Goal: Task Accomplishment & Management: Manage account settings

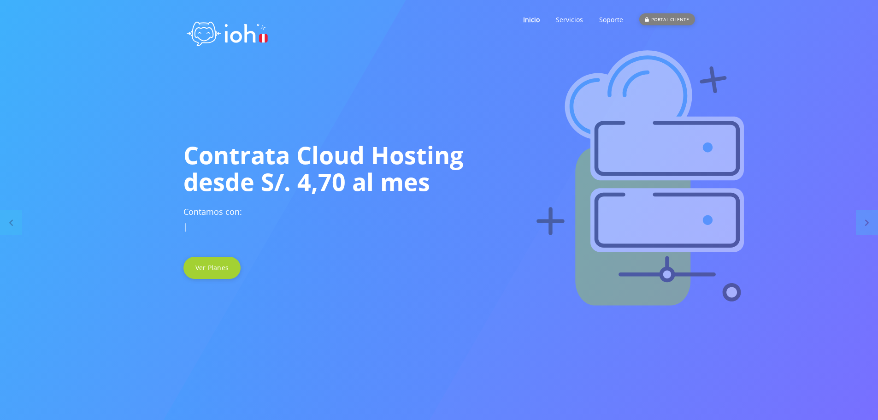
click at [659, 21] on div "PORTAL CLIENTE" at bounding box center [666, 19] width 55 height 12
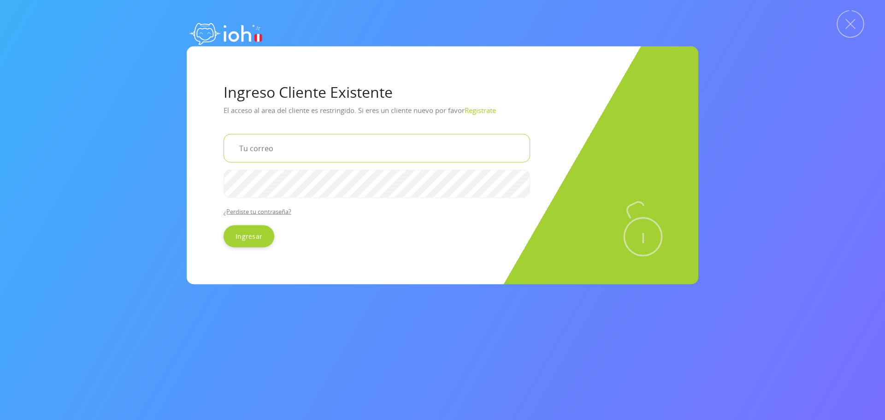
click at [264, 151] on input "email" at bounding box center [376, 148] width 306 height 29
paste input "[EMAIL_ADDRESS][DOMAIN_NAME]"
type input "[EMAIL_ADDRESS][DOMAIN_NAME]"
click at [249, 234] on input "Ingresar" at bounding box center [248, 236] width 51 height 22
